Goal: Obtain resource: Obtain resource

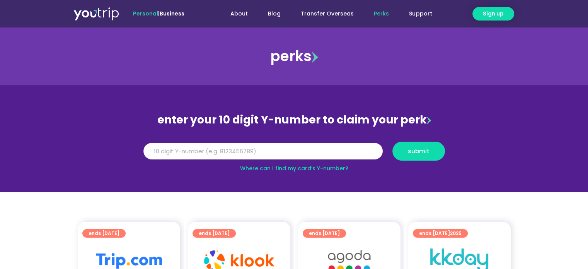
click at [284, 157] on input "Y Number" at bounding box center [262, 151] width 239 height 17
click at [282, 153] on input "Y Number" at bounding box center [262, 151] width 239 height 17
click at [269, 145] on input "Y Number" at bounding box center [262, 151] width 239 height 17
type input "8136351783"
click at [420, 153] on span "submit" at bounding box center [419, 151] width 22 height 6
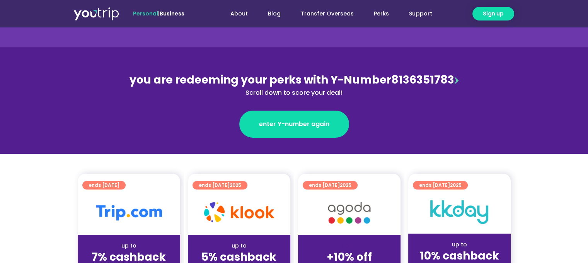
scroll to position [116, 0]
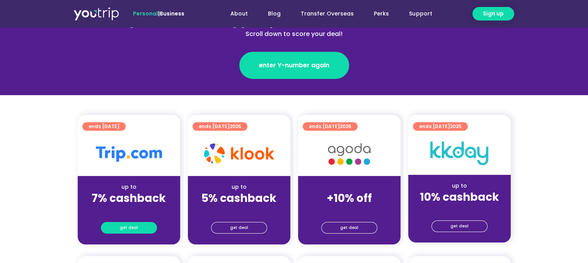
click at [136, 226] on span "get deal" at bounding box center [129, 227] width 18 height 11
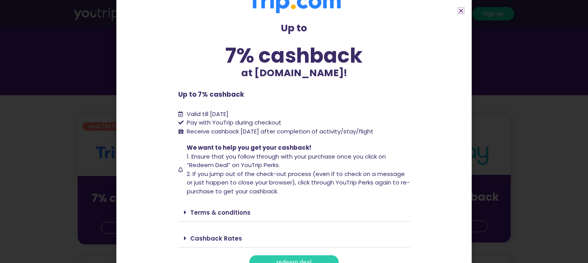
scroll to position [32, 0]
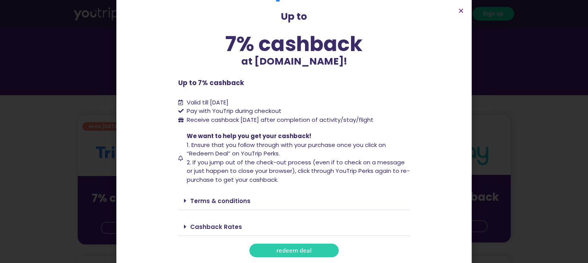
click at [284, 253] on span "redeem deal" at bounding box center [293, 250] width 35 height 6
